Goal: Task Accomplishment & Management: Manage account settings

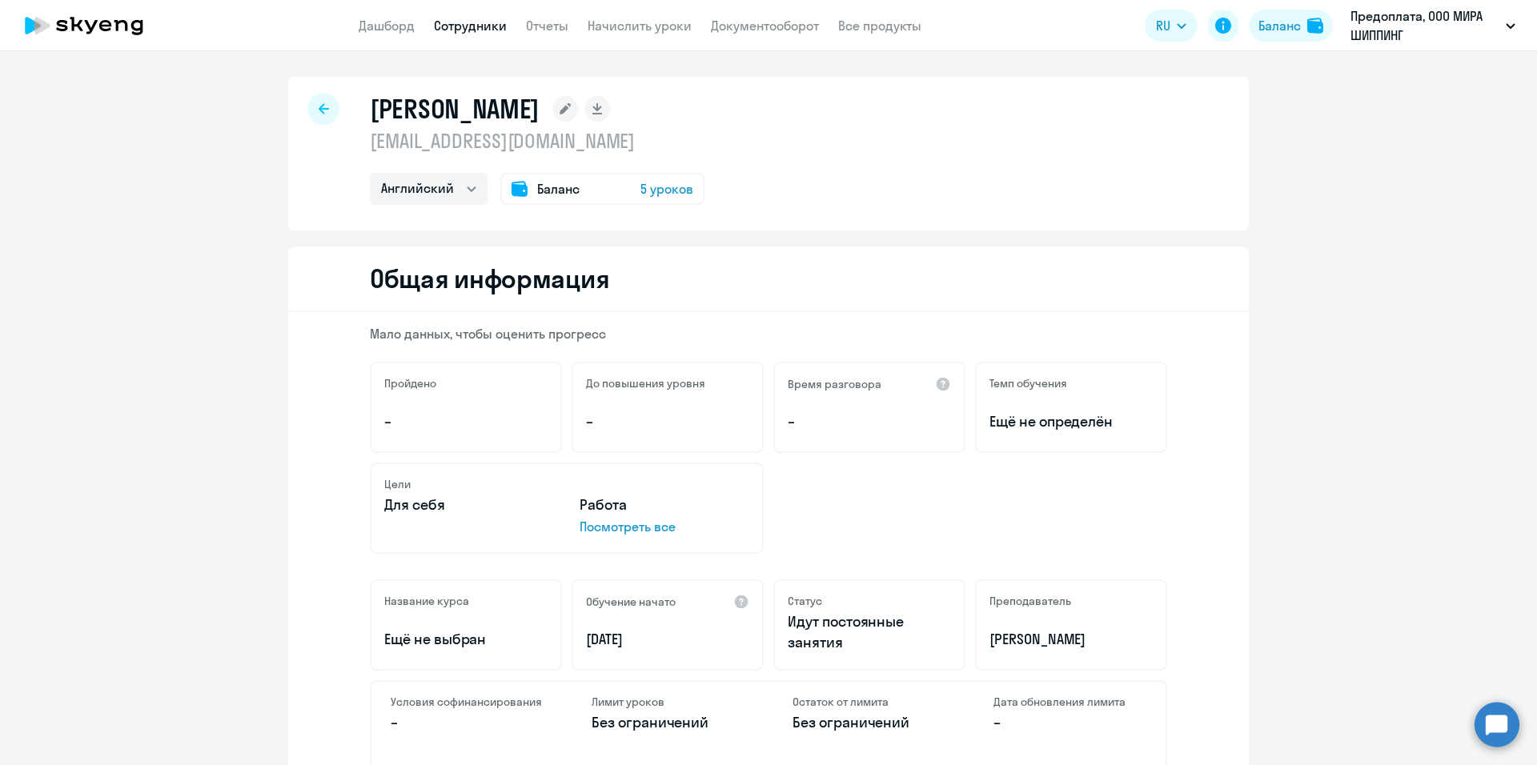
select select "english"
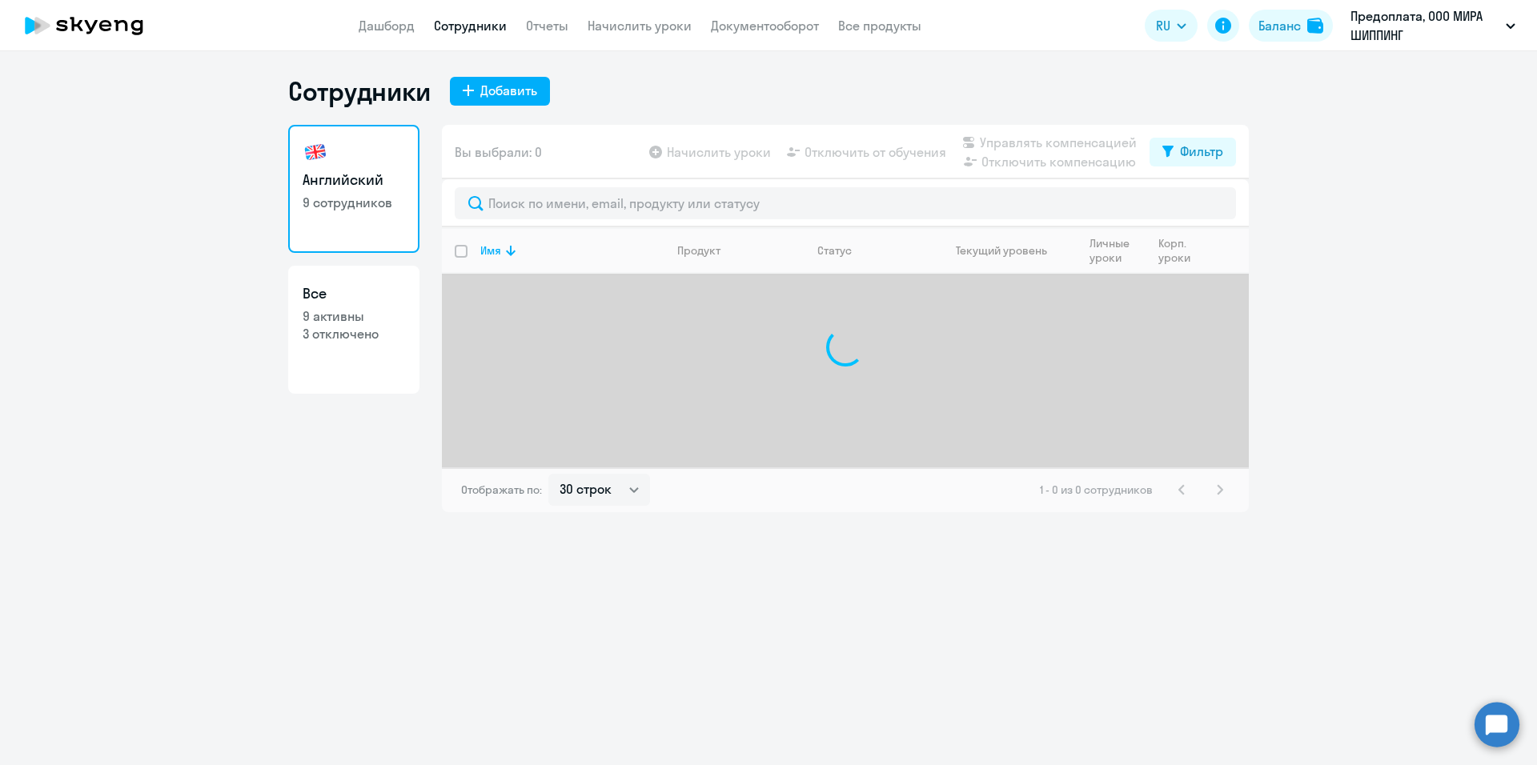
select select "30"
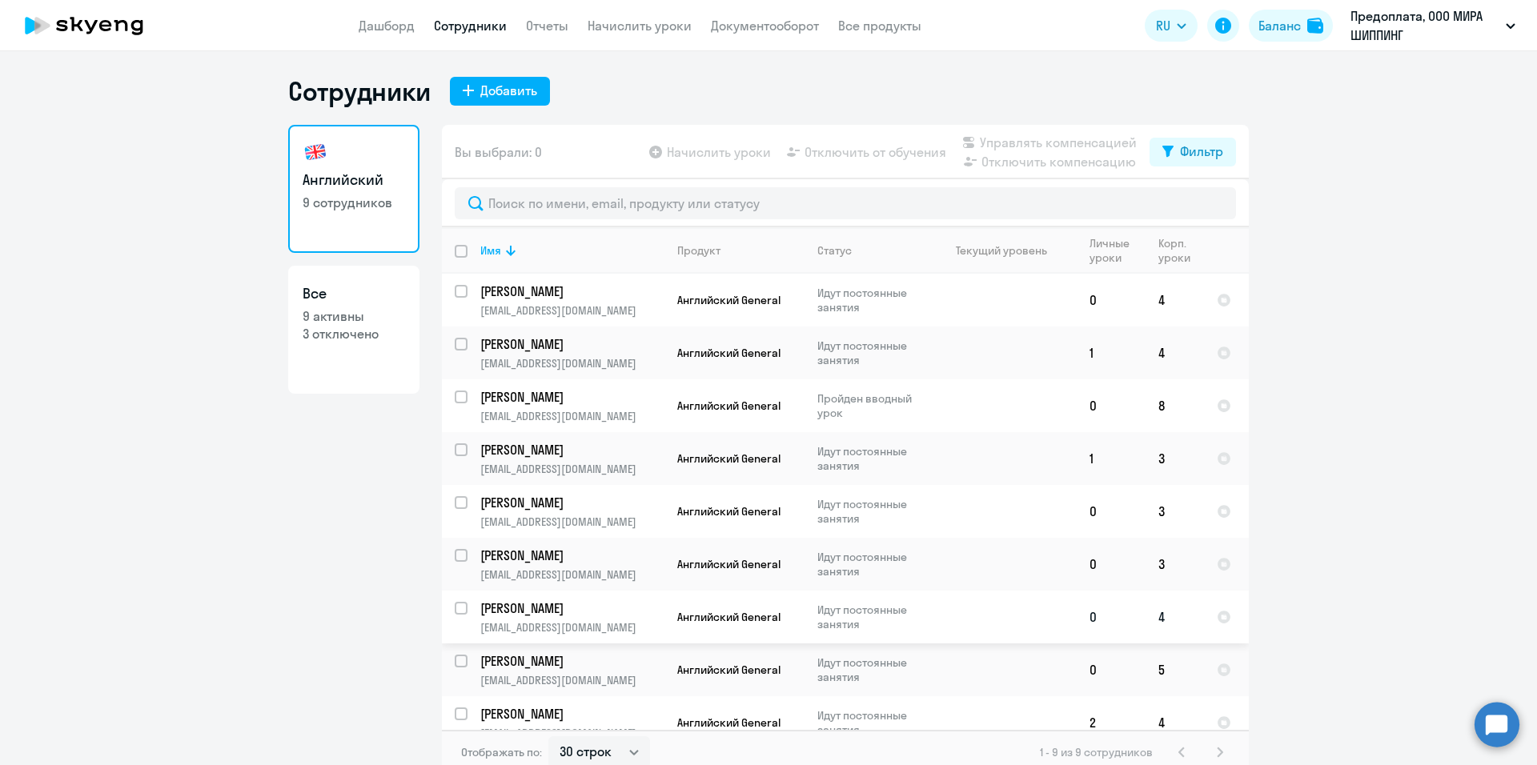
click at [738, 612] on span "Английский General" at bounding box center [728, 617] width 103 height 14
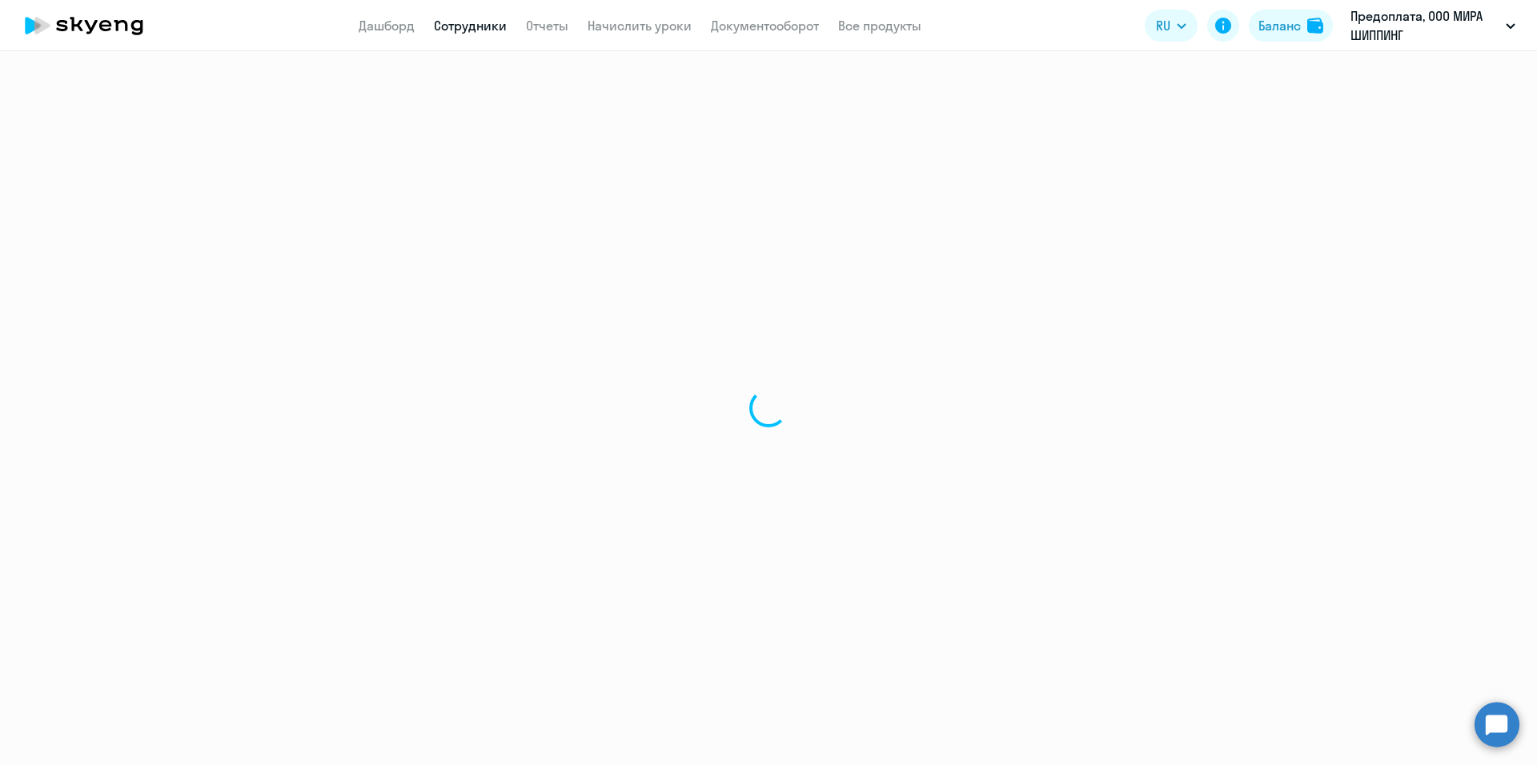
select select "english"
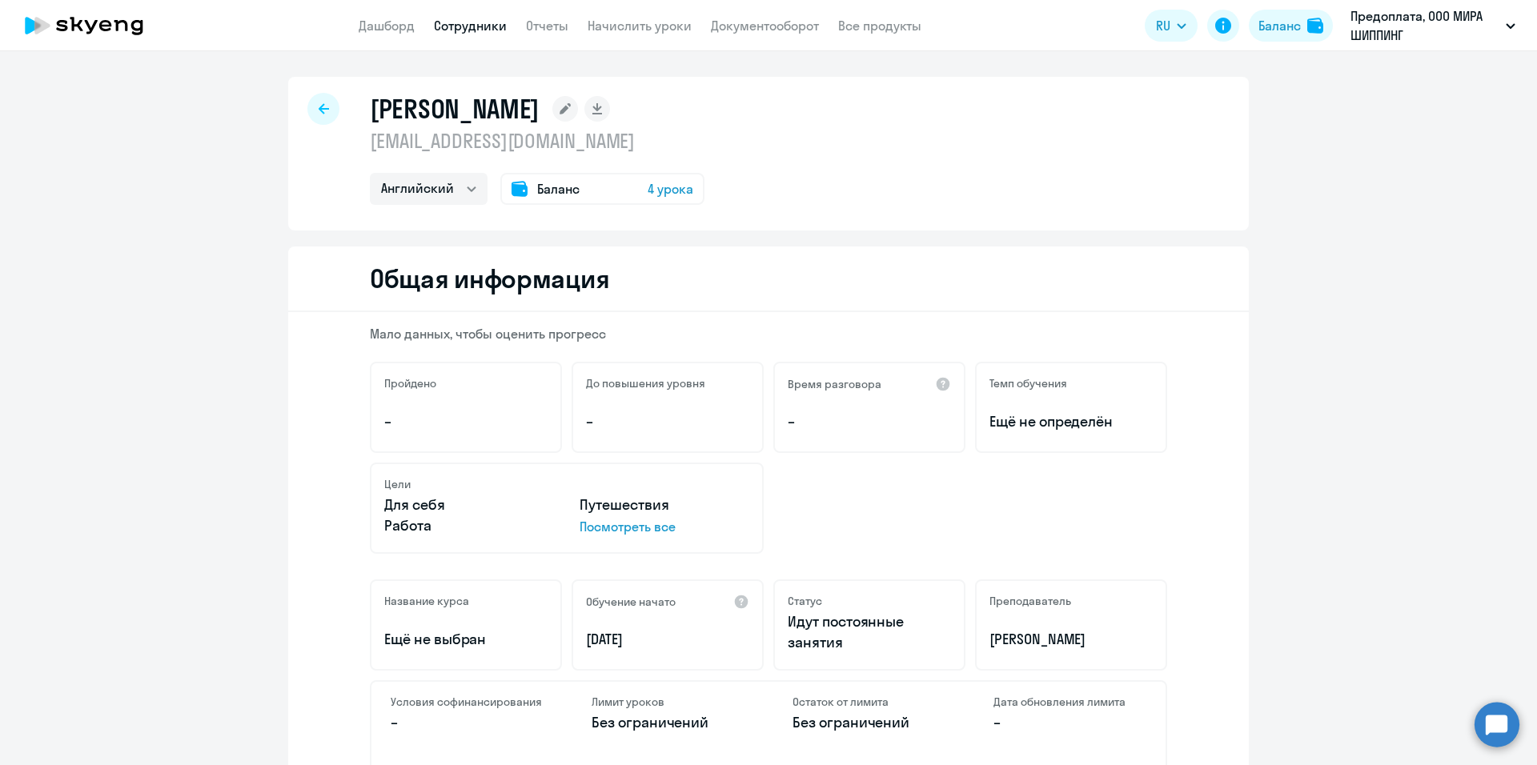
click at [319, 108] on icon at bounding box center [324, 108] width 10 height 10
select select "30"
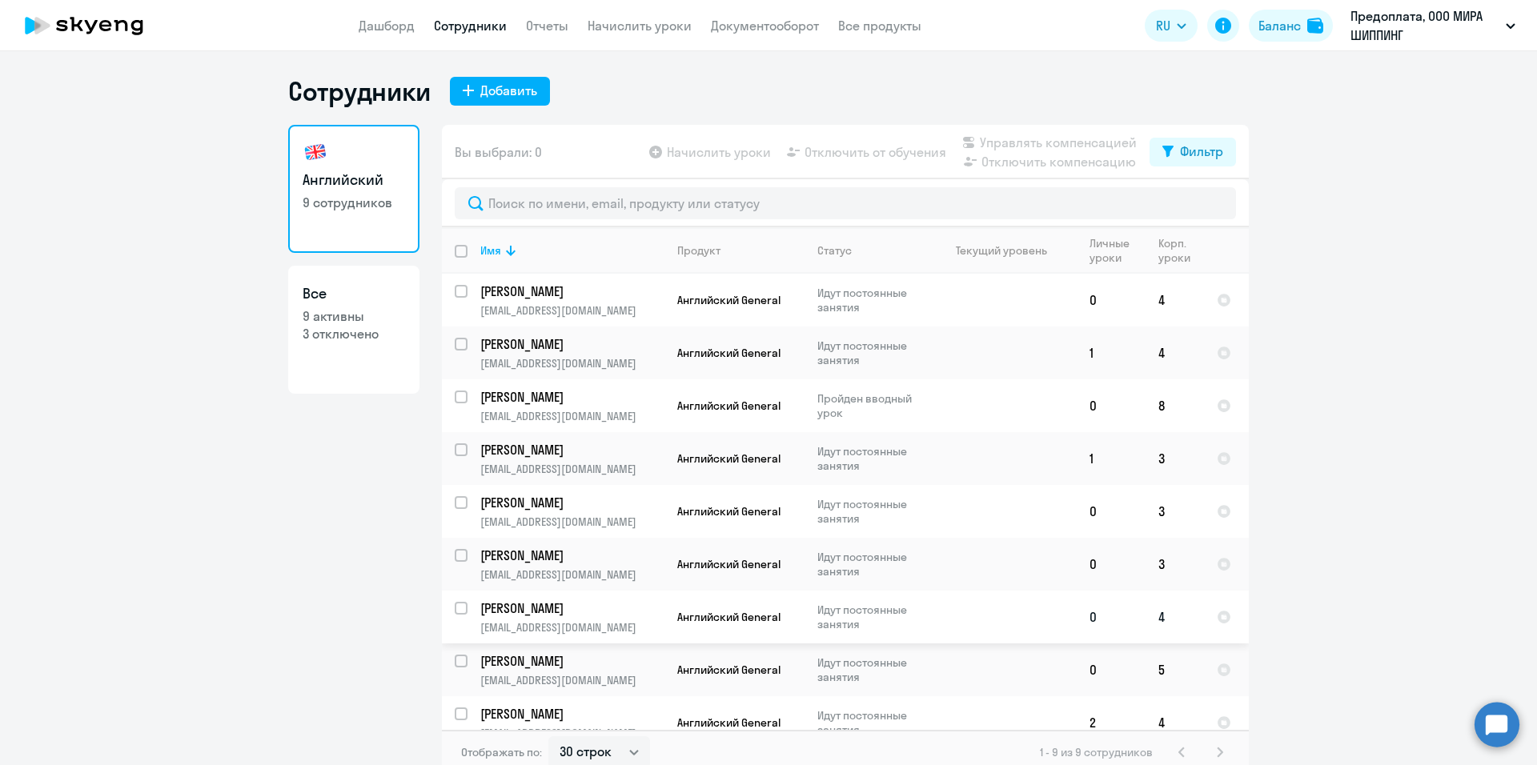
click at [455, 615] on input "select row 42358088" at bounding box center [471, 618] width 32 height 32
checkbox input "true"
click at [911, 154] on span "Отключить от обучения" at bounding box center [876, 152] width 142 height 19
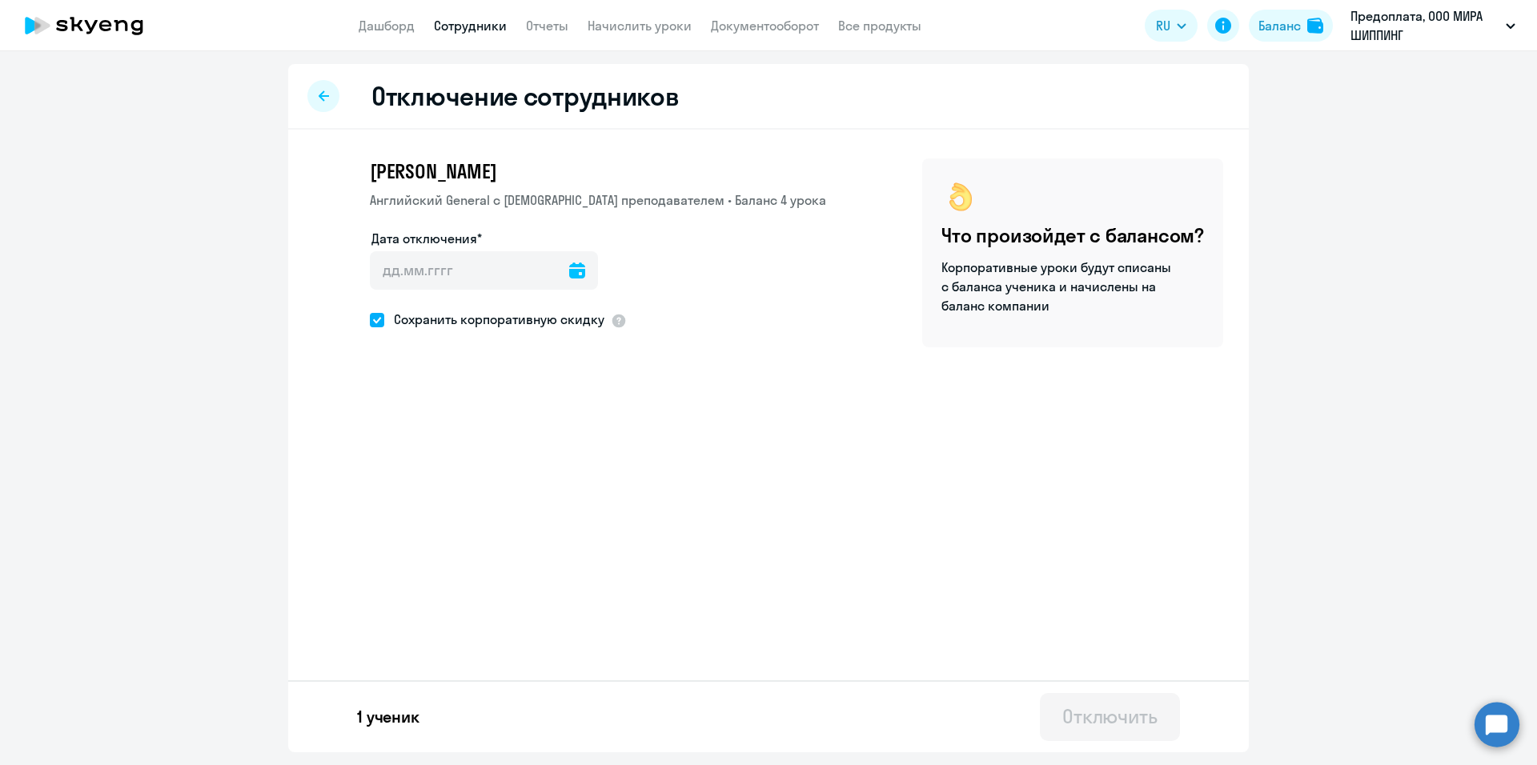
click at [569, 270] on icon at bounding box center [577, 271] width 16 height 16
click at [453, 490] on span "15" at bounding box center [456, 485] width 29 height 29
type input "[DATE]"
click at [1124, 722] on div "Отключить" at bounding box center [1109, 717] width 95 height 26
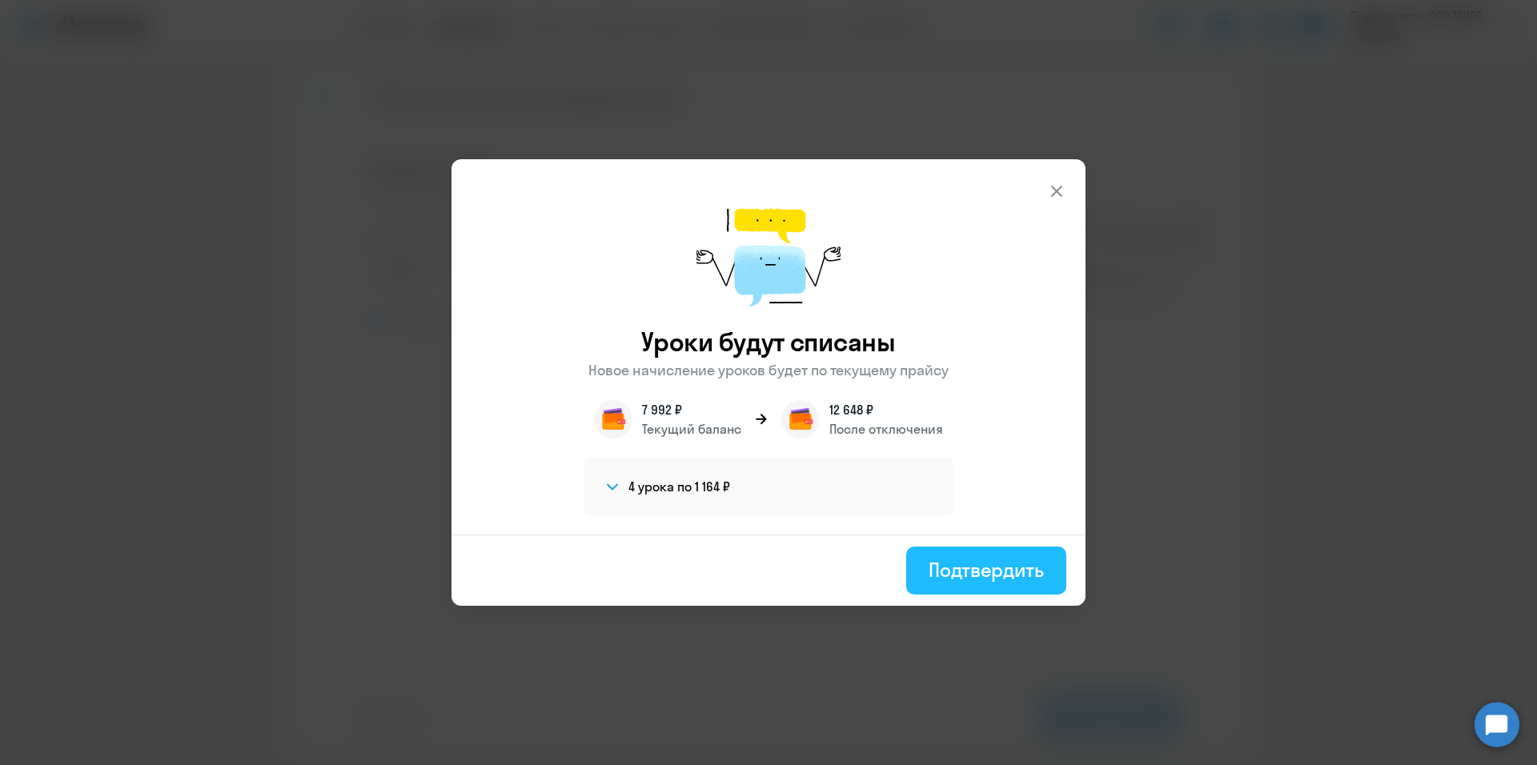
click at [1018, 575] on div "Подтвердить" at bounding box center [986, 570] width 115 height 26
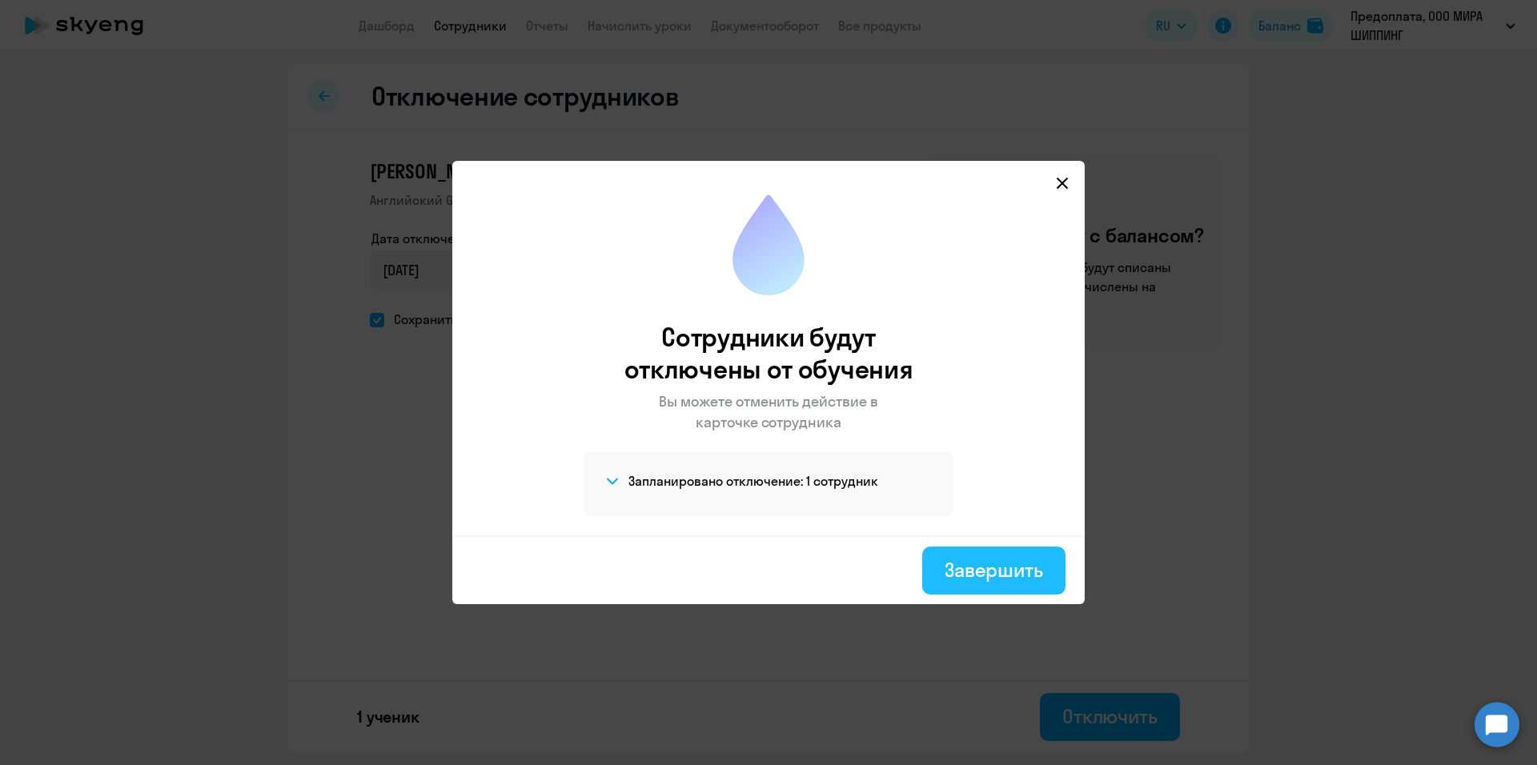
click at [1006, 580] on div "Завершить" at bounding box center [994, 570] width 98 height 26
select select "30"
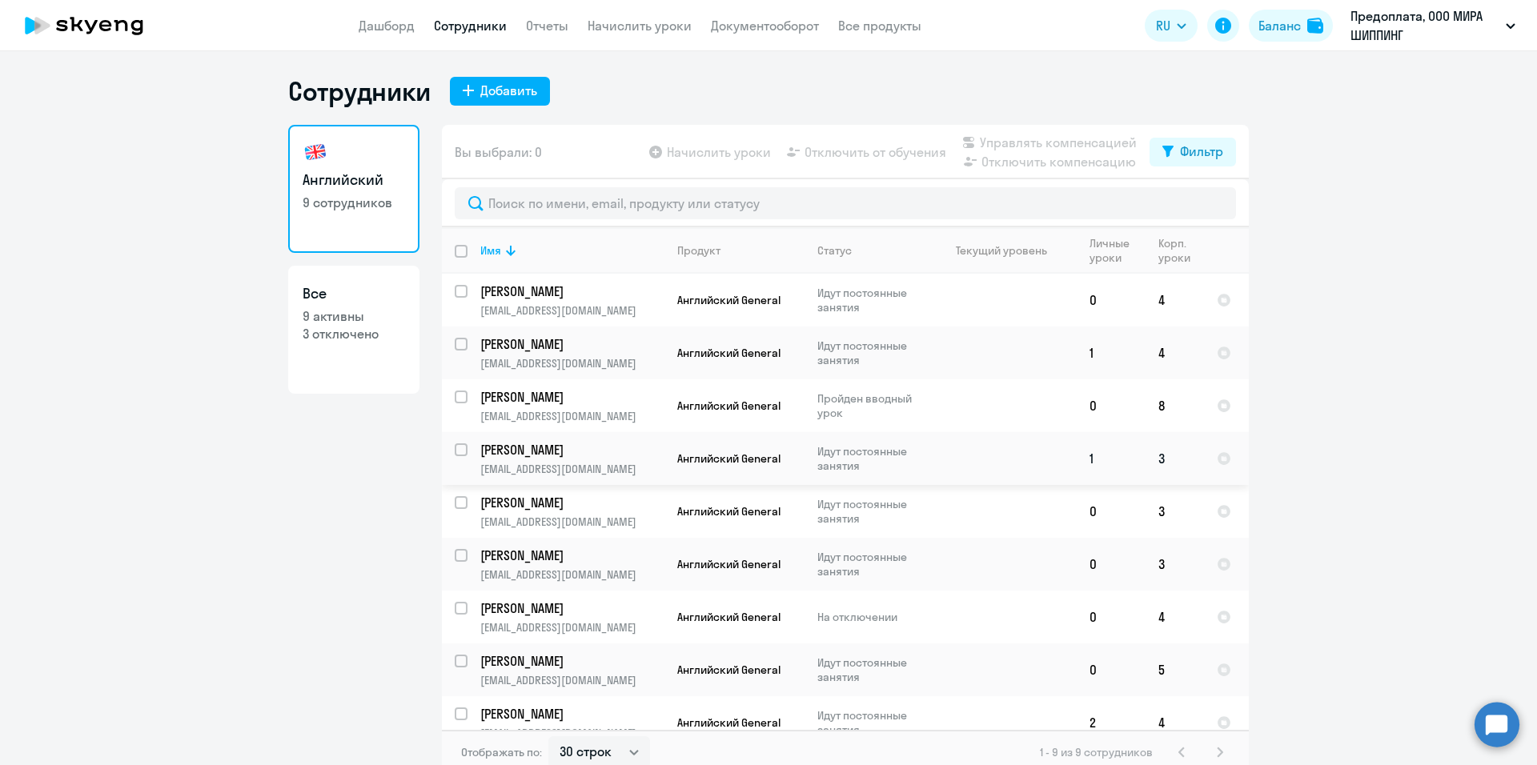
click at [974, 462] on td at bounding box center [1002, 458] width 149 height 53
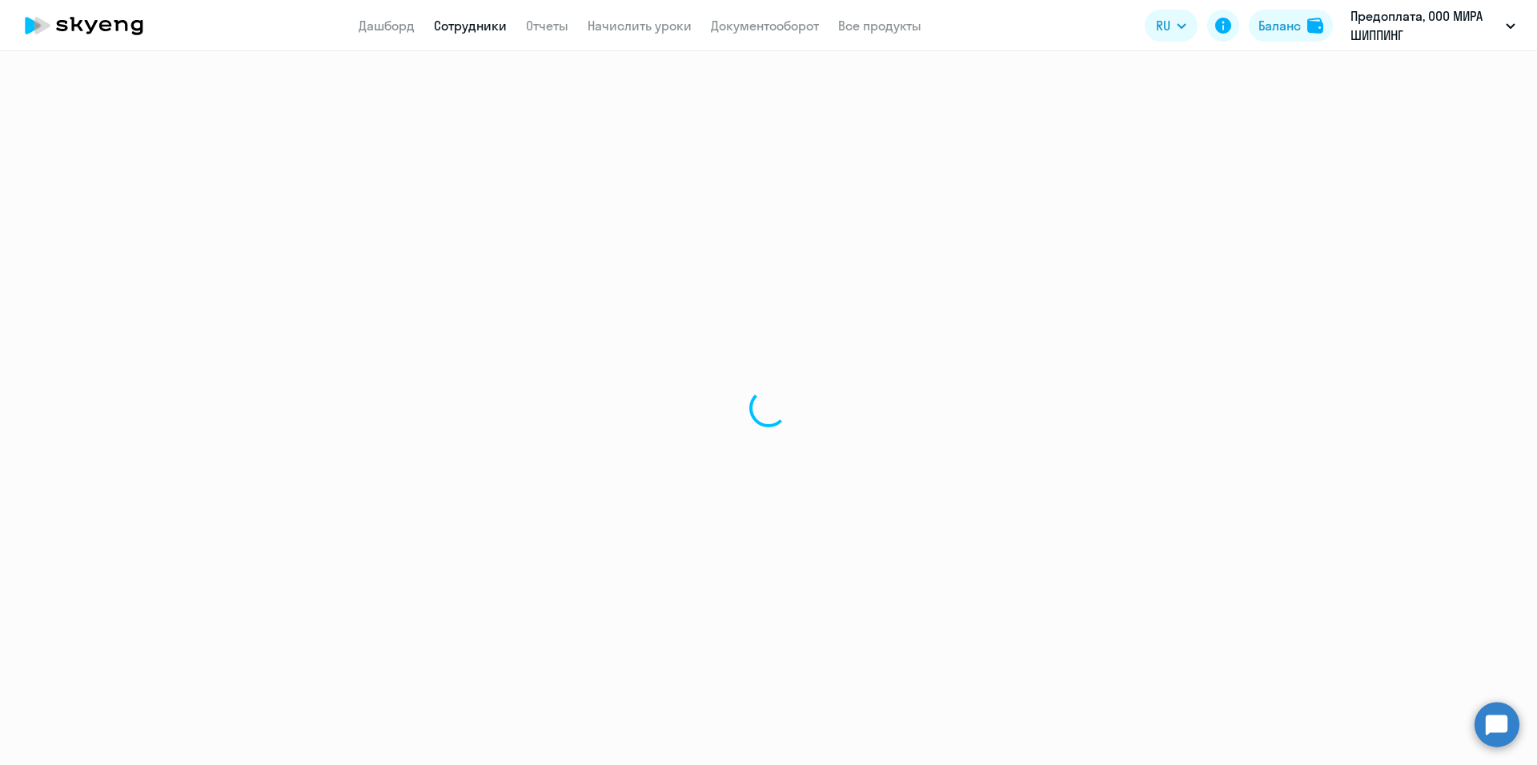
select select "english"
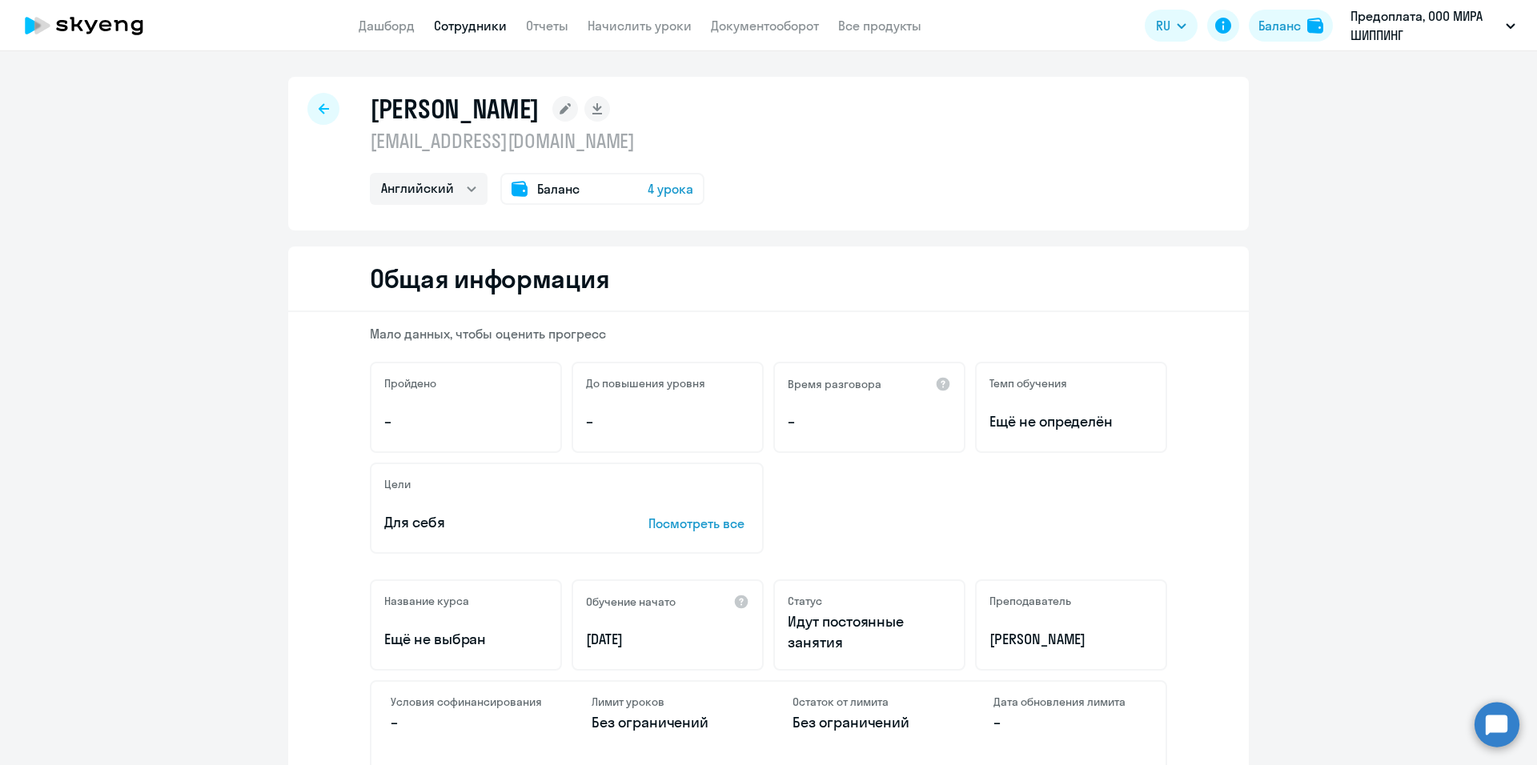
click at [671, 183] on span "4 урока" at bounding box center [671, 188] width 46 height 19
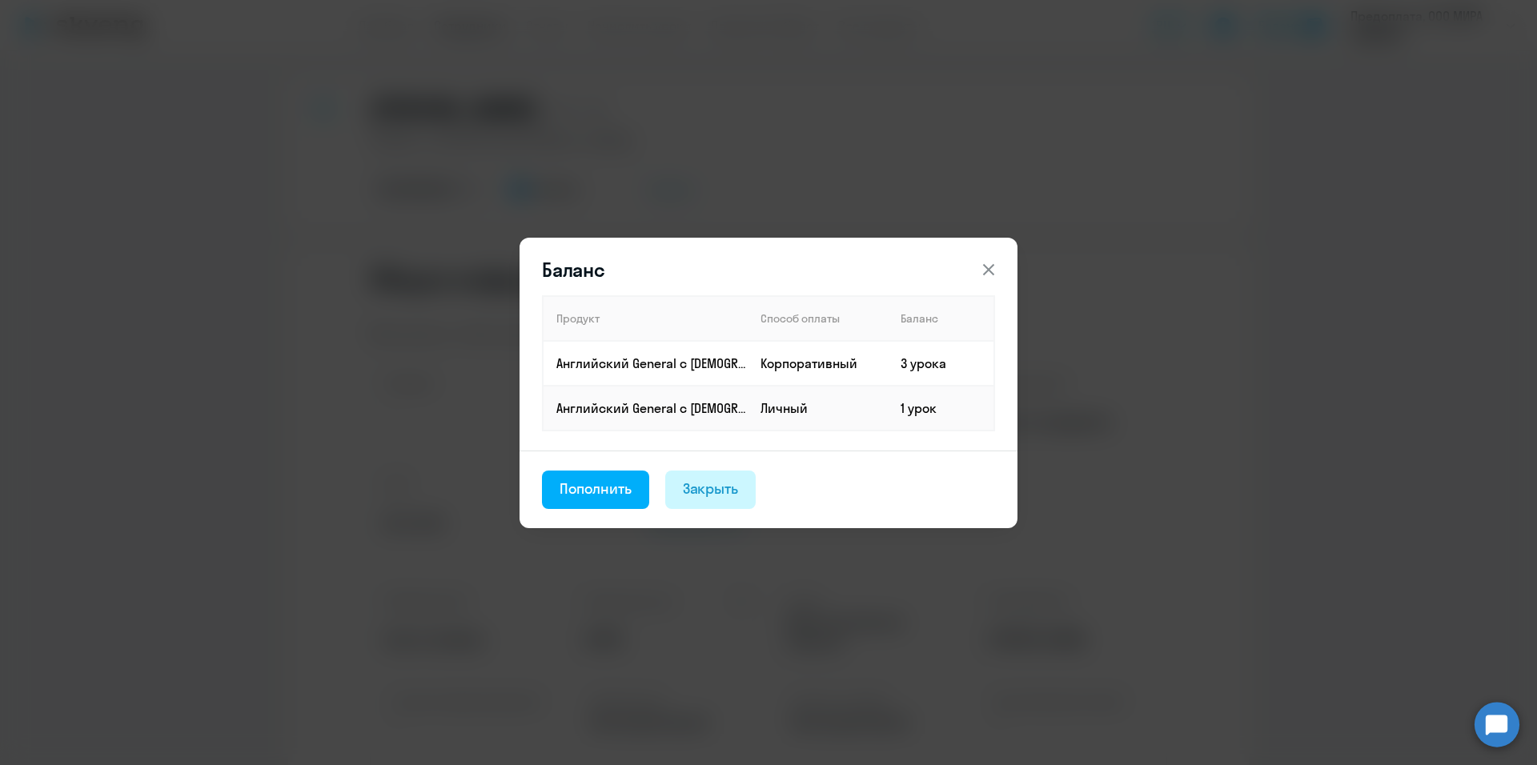
click at [720, 488] on div "Закрыть" at bounding box center [711, 489] width 56 height 21
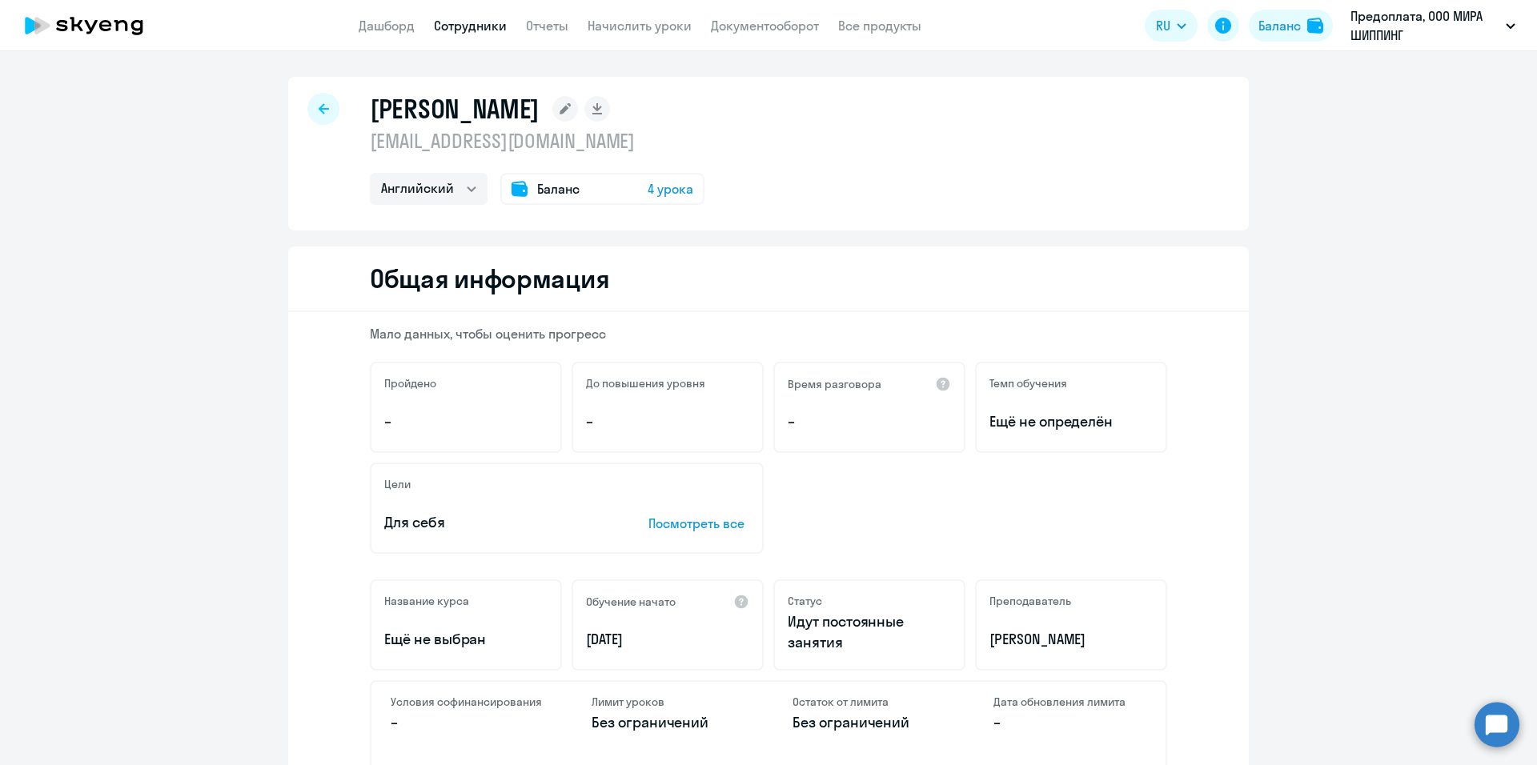
click at [319, 111] on icon at bounding box center [324, 108] width 10 height 11
select select "30"
